Goal: Obtain resource: Obtain resource

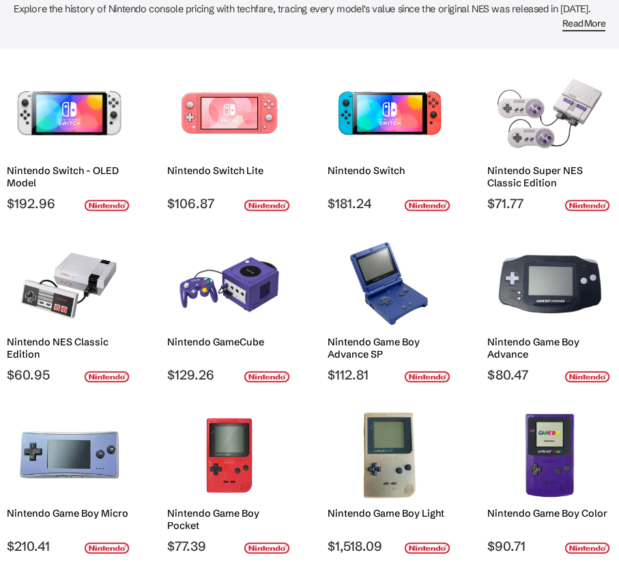
scroll to position [151, 0]
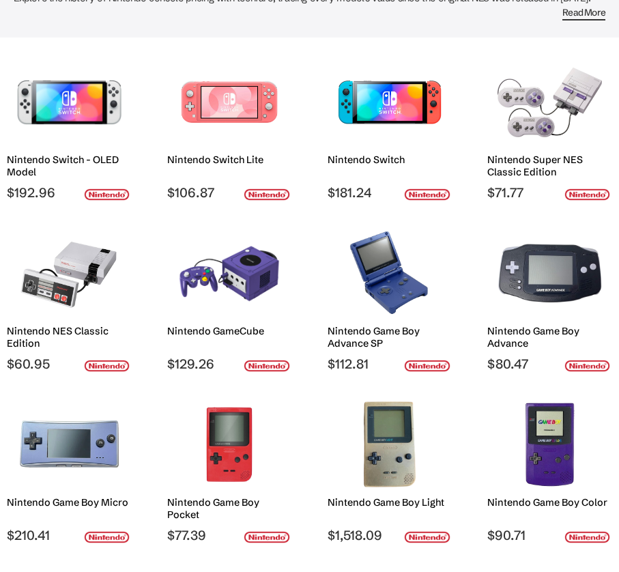
click at [68, 266] on img at bounding box center [69, 273] width 104 height 89
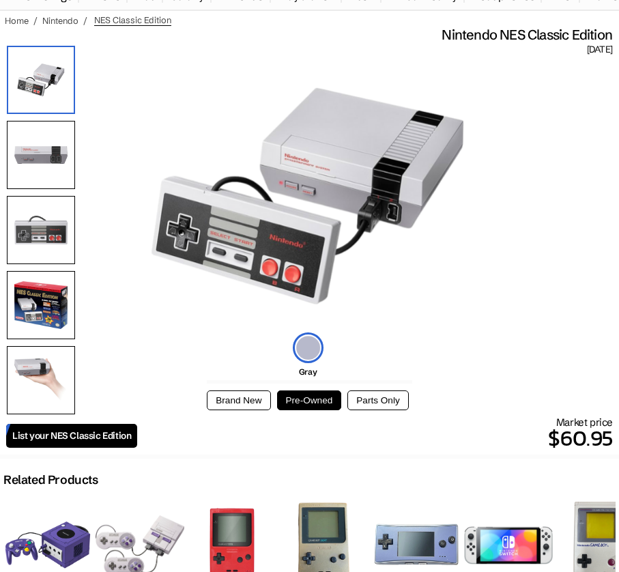
click at [227, 391] on button "Brand New" at bounding box center [239, 401] width 64 height 20
click at [317, 397] on button "Pre-Owned" at bounding box center [309, 401] width 65 height 20
click at [393, 395] on button "Parts Only" at bounding box center [378, 401] width 61 height 20
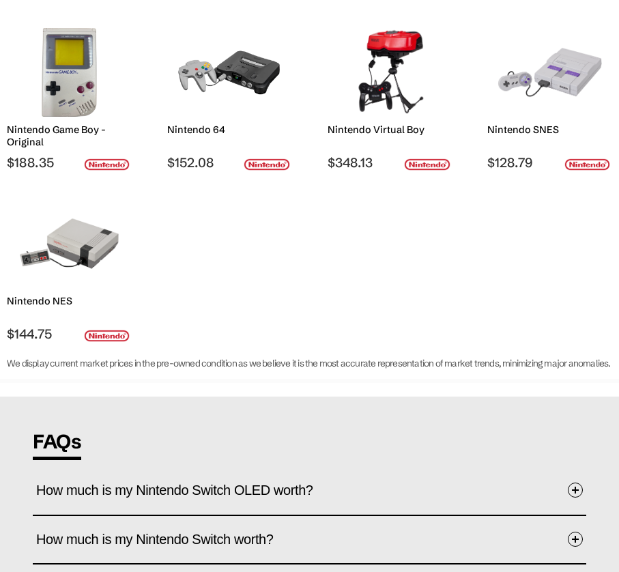
scroll to position [688, 0]
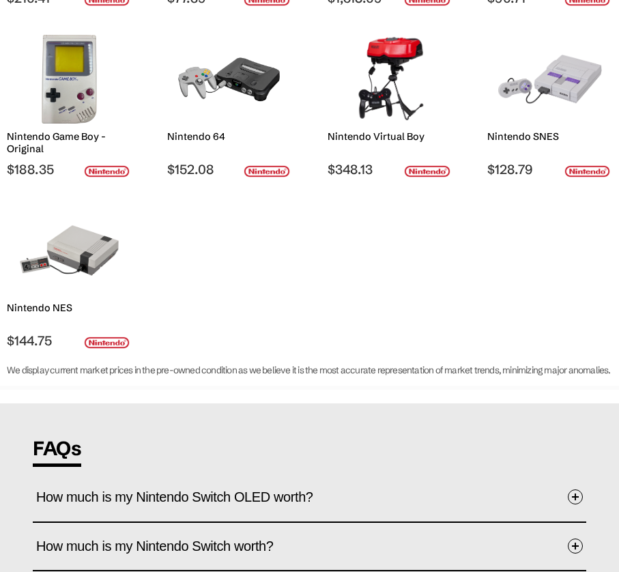
click at [66, 261] on img at bounding box center [69, 250] width 104 height 89
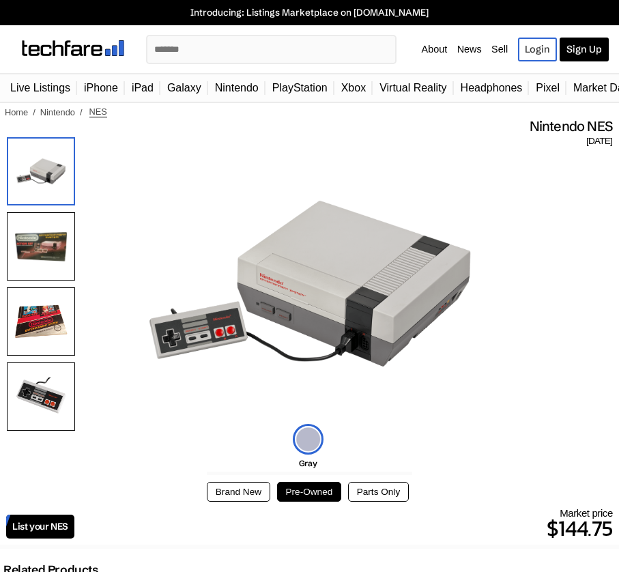
click at [238, 484] on button "Brand New" at bounding box center [239, 492] width 64 height 20
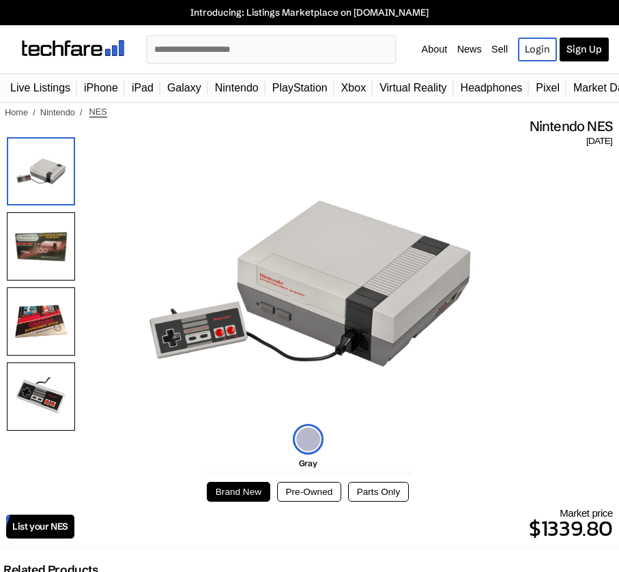
click at [318, 488] on button "Pre-Owned" at bounding box center [309, 492] width 65 height 20
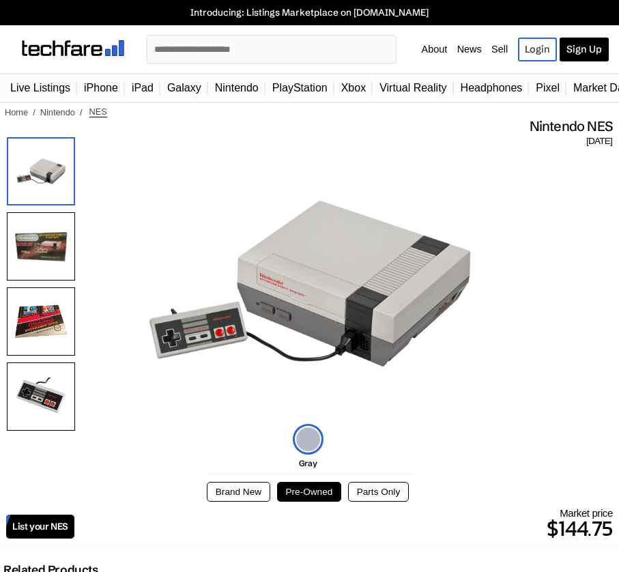
click at [365, 482] on button "Parts Only" at bounding box center [378, 492] width 61 height 20
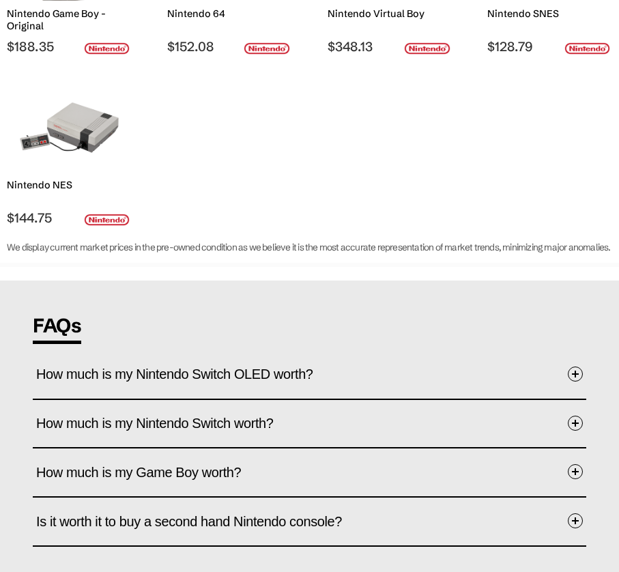
scroll to position [809, 0]
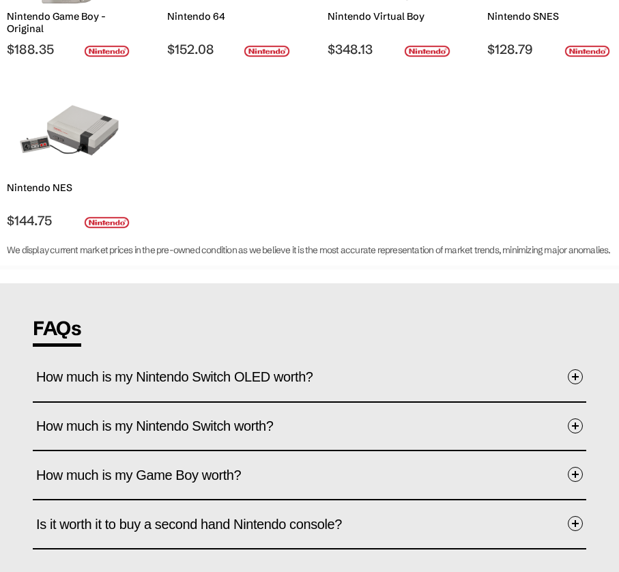
click at [224, 494] on span "How much is my Game Boy worth?" at bounding box center [148, 475] width 225 height 42
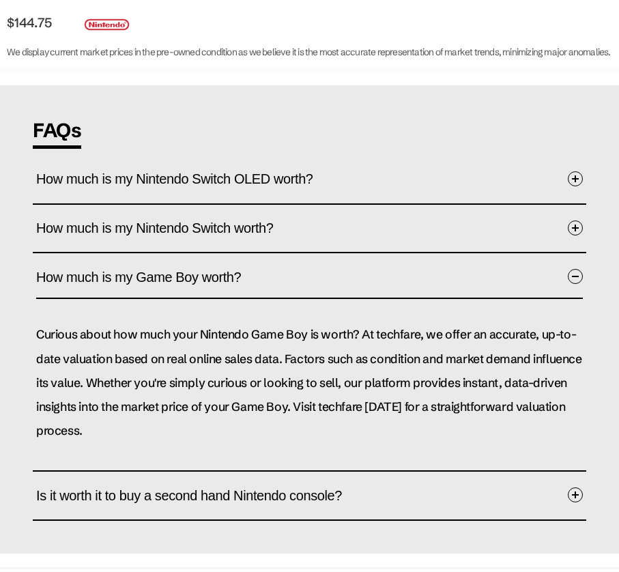
scroll to position [981, 0]
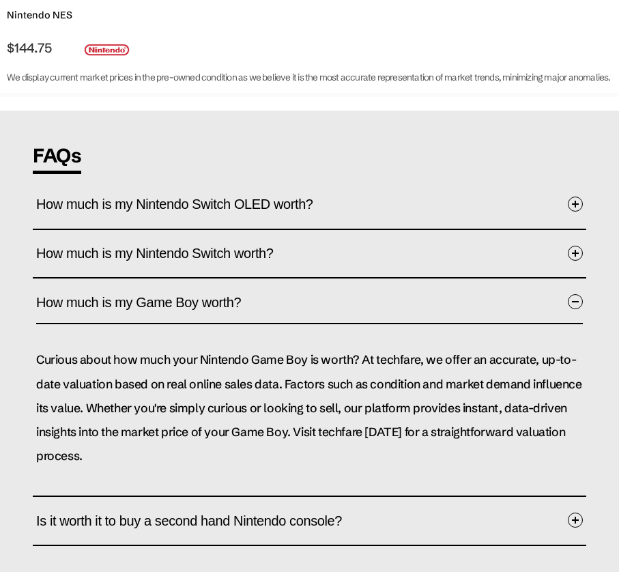
click at [317, 257] on button "How much is my Nintendo Switch worth?" at bounding box center [309, 254] width 547 height 41
